Goal: Task Accomplishment & Management: Complete application form

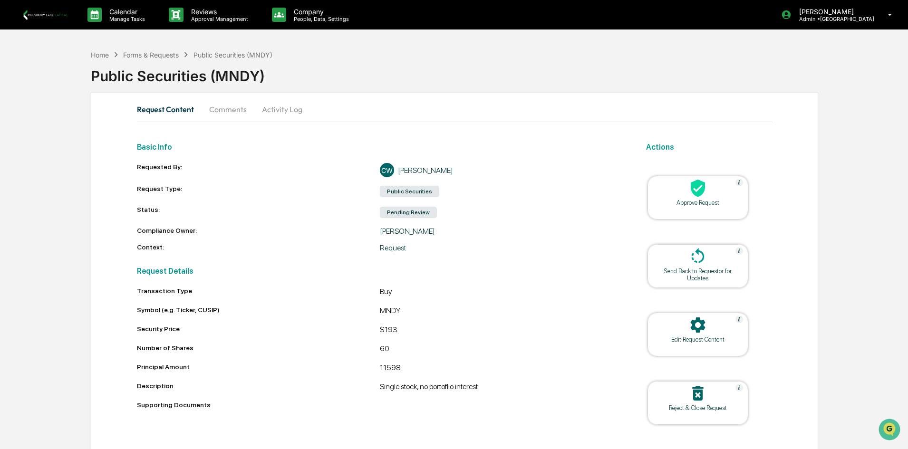
click at [683, 200] on div "Approve Request" at bounding box center [698, 202] width 86 height 7
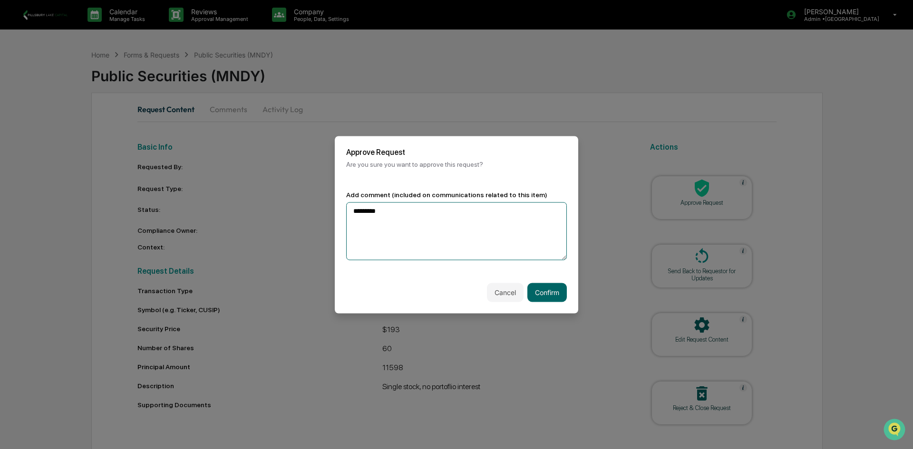
drag, startPoint x: 409, startPoint y: 214, endPoint x: 326, endPoint y: 201, distance: 83.8
click at [326, 201] on body "Calendar Manage Tasks Reviews Approval Management Company People, Data, Setting…" at bounding box center [456, 235] width 913 height 470
type textarea "*"
type textarea "**********"
click at [547, 290] on button "Confirm" at bounding box center [546, 292] width 39 height 19
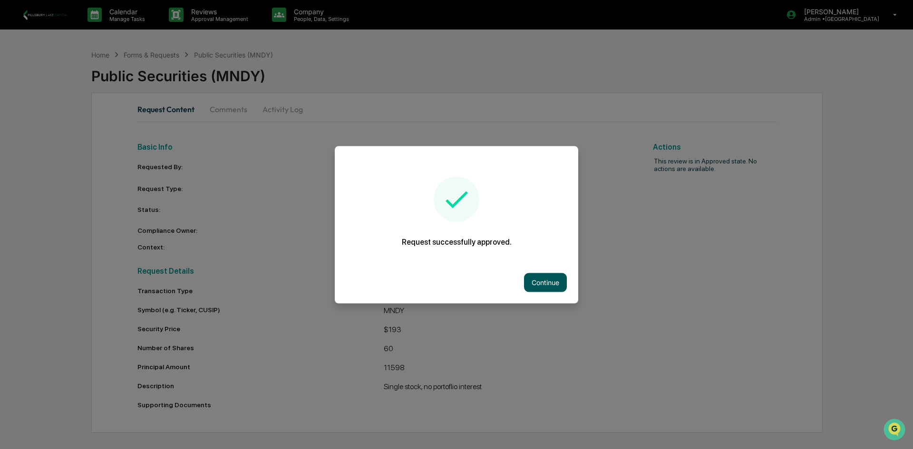
click at [553, 282] on button "Continue" at bounding box center [545, 282] width 43 height 19
